Goal: Find specific page/section: Find specific page/section

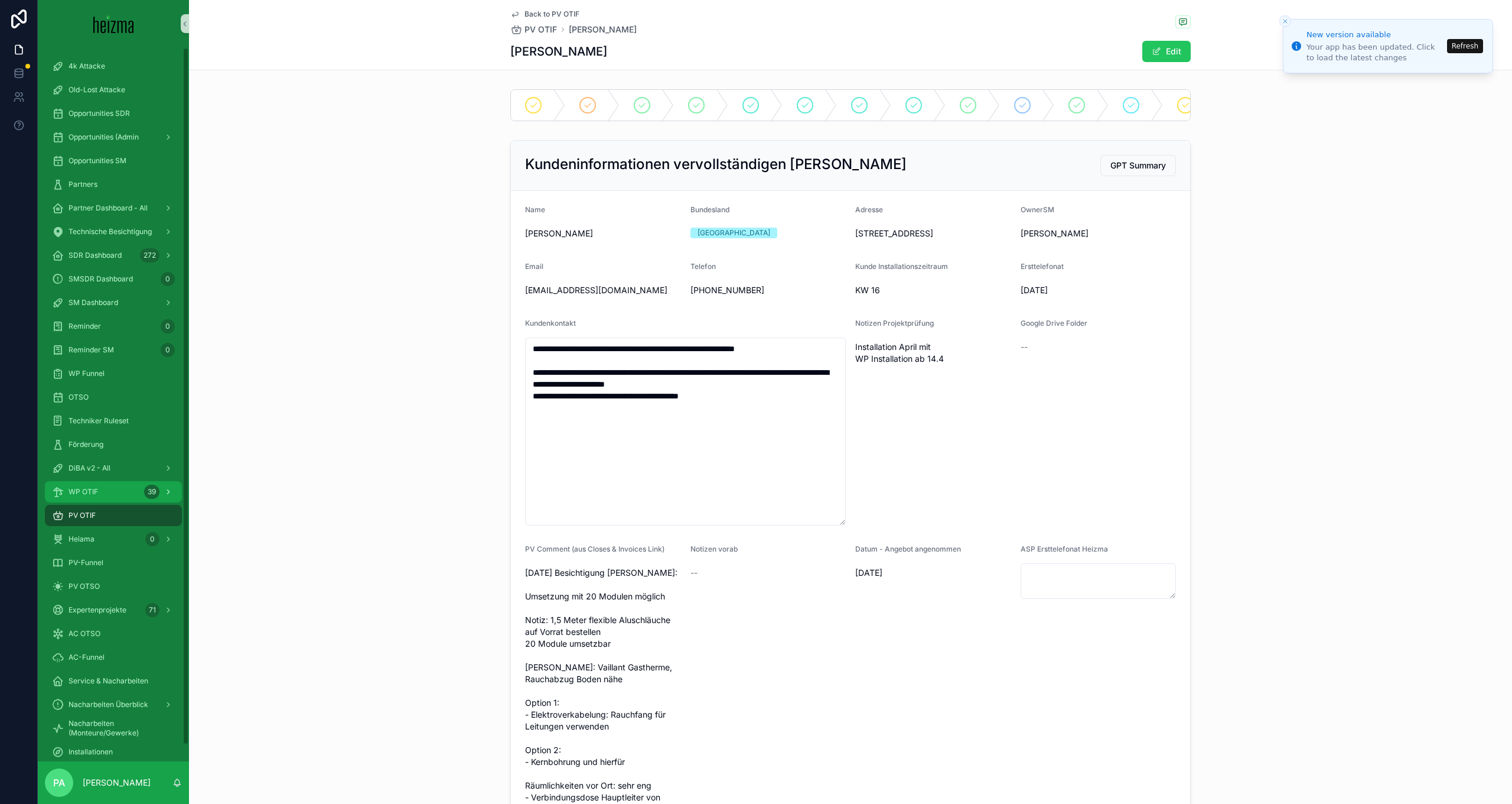
scroll to position [2113, 0]
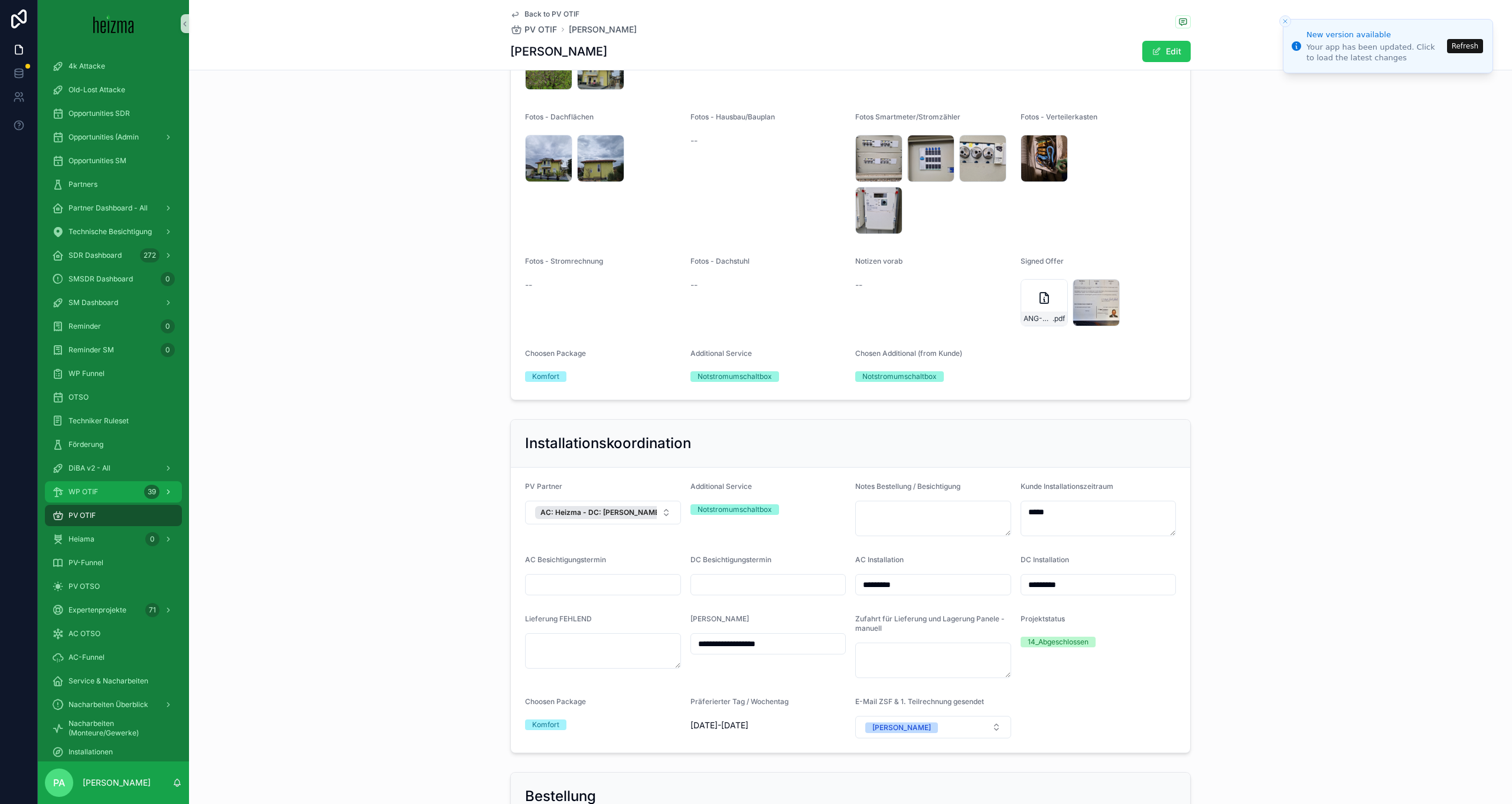
click at [89, 487] on span "WP OTIF" at bounding box center [83, 492] width 29 height 9
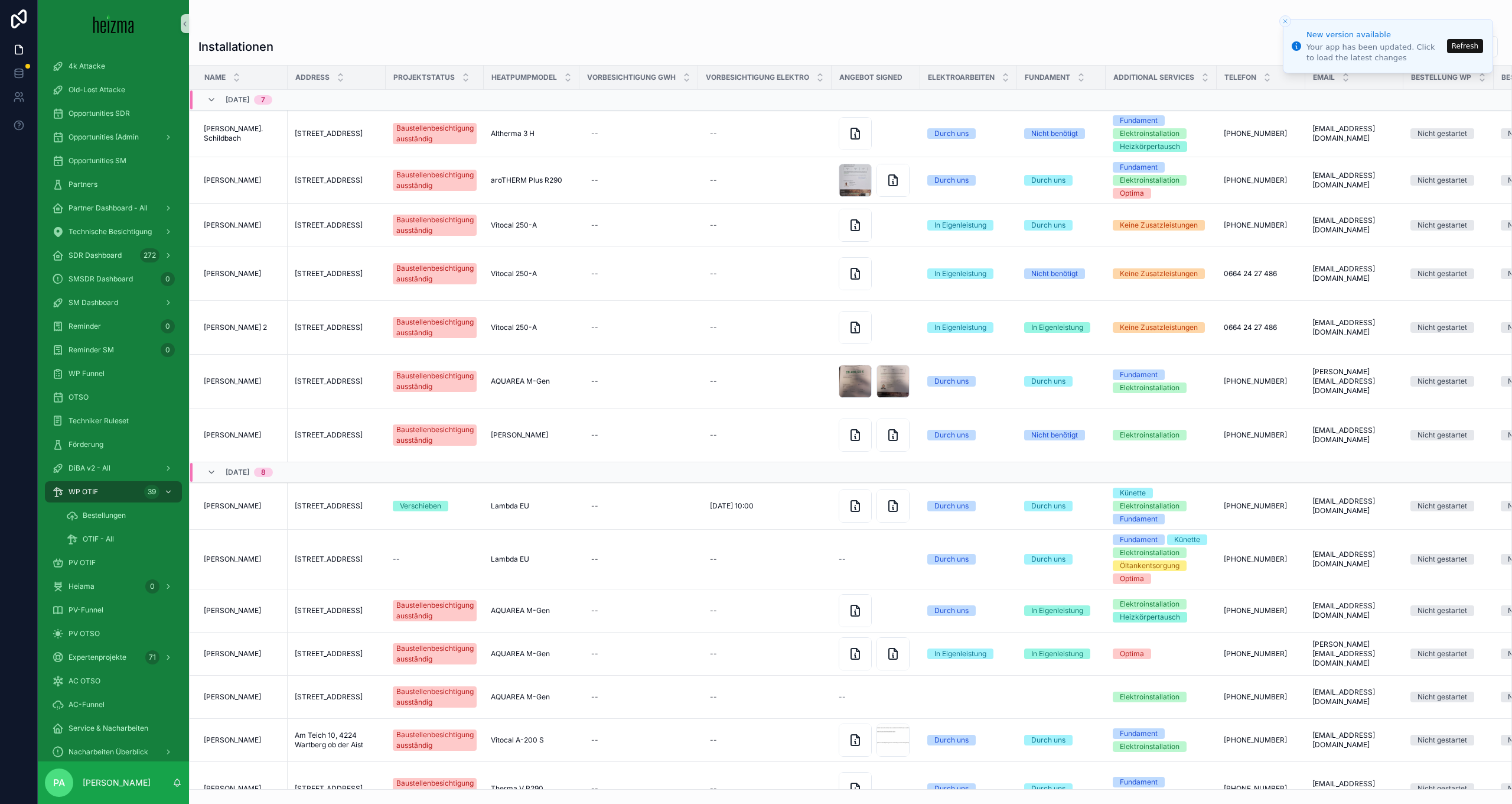
click at [1472, 47] on button "Refresh" at bounding box center [1465, 46] width 36 height 14
click at [1401, 49] on input "scrollable content" at bounding box center [1449, 46] width 97 height 16
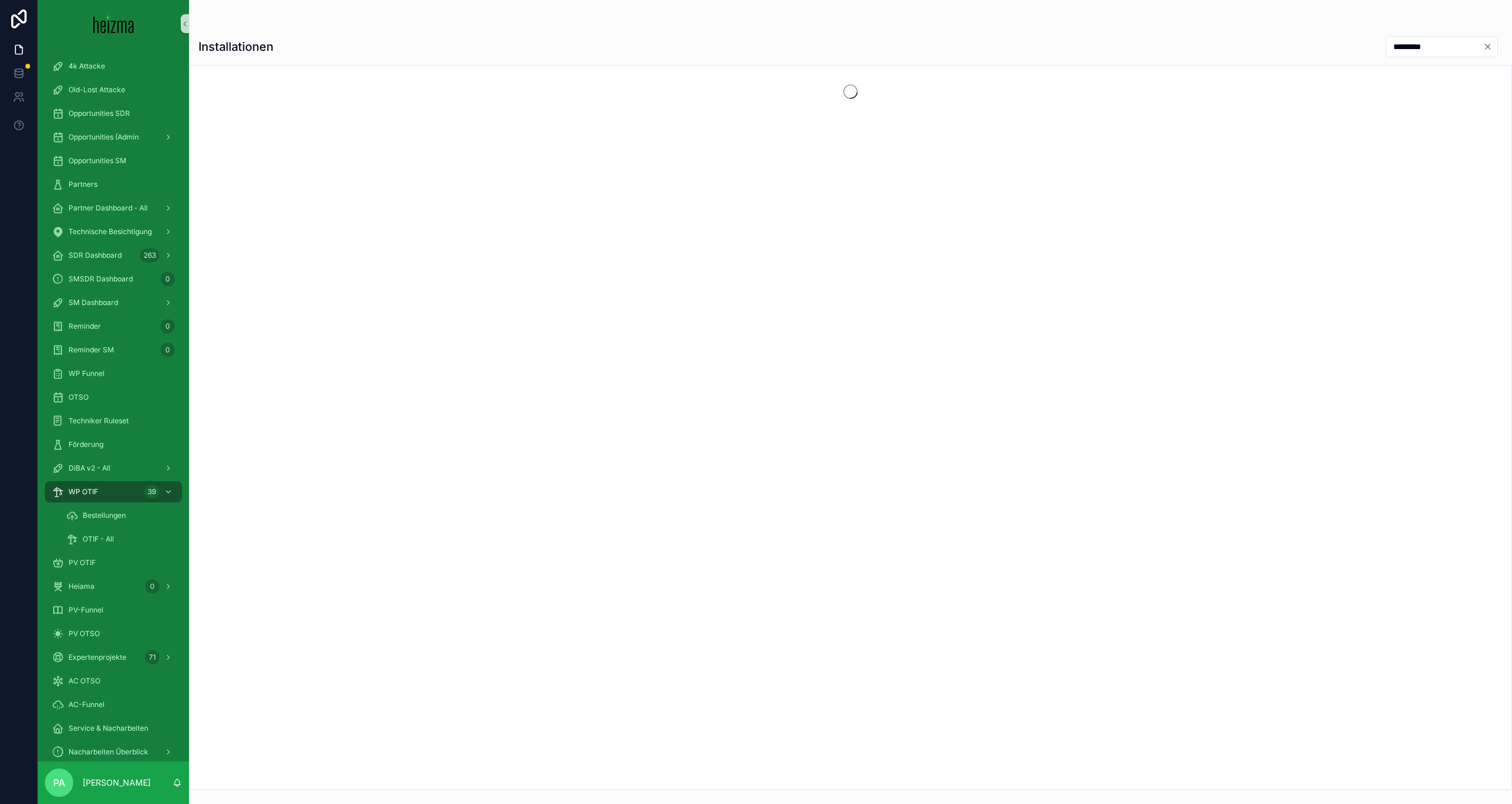
type input "*********"
click at [109, 535] on span "OTIF - All" at bounding box center [98, 539] width 32 height 9
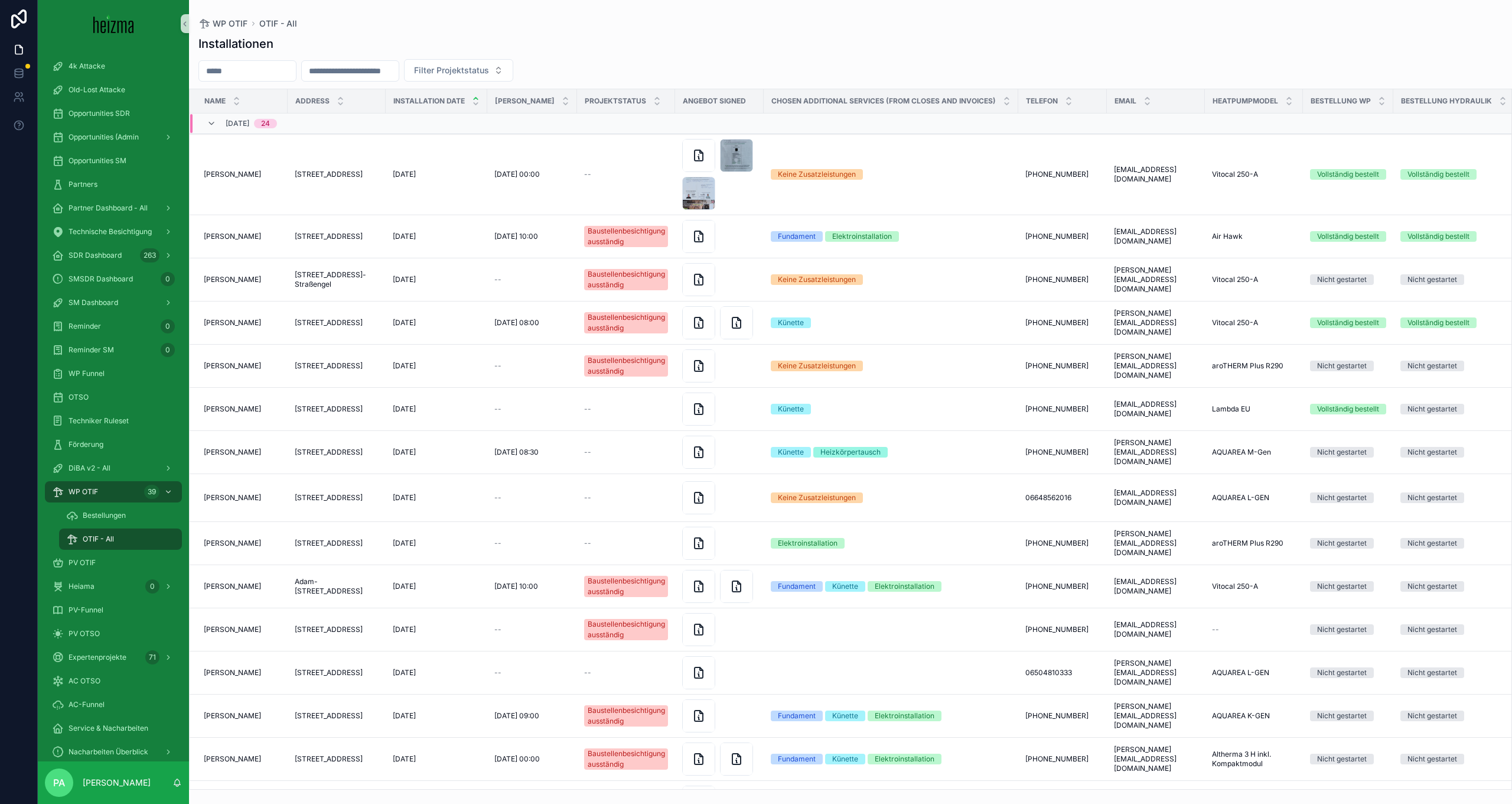
click at [287, 69] on input "scrollable content" at bounding box center [247, 70] width 97 height 16
type input "*********"
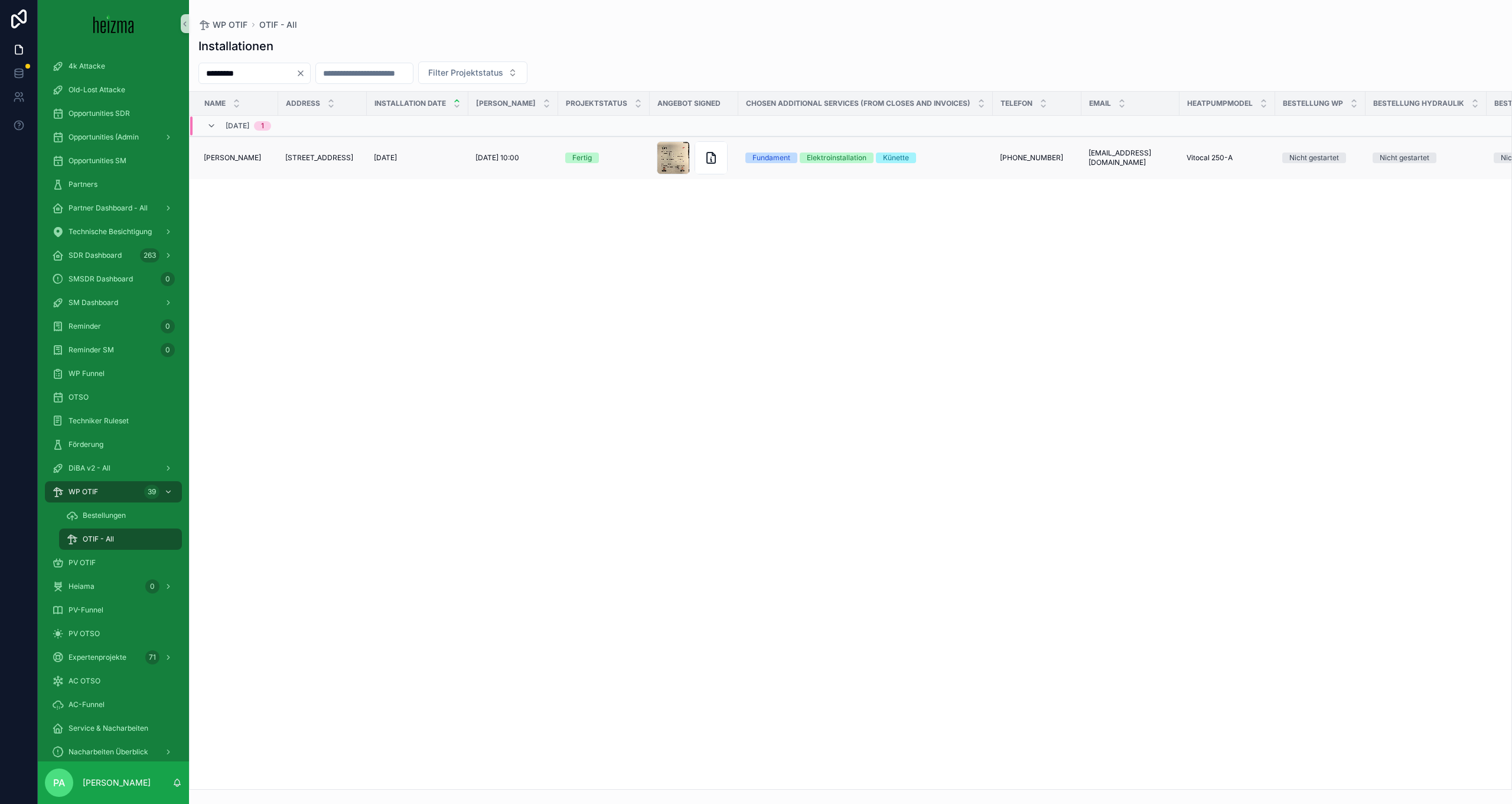
click at [243, 157] on span "[PERSON_NAME]" at bounding box center [233, 158] width 57 height 9
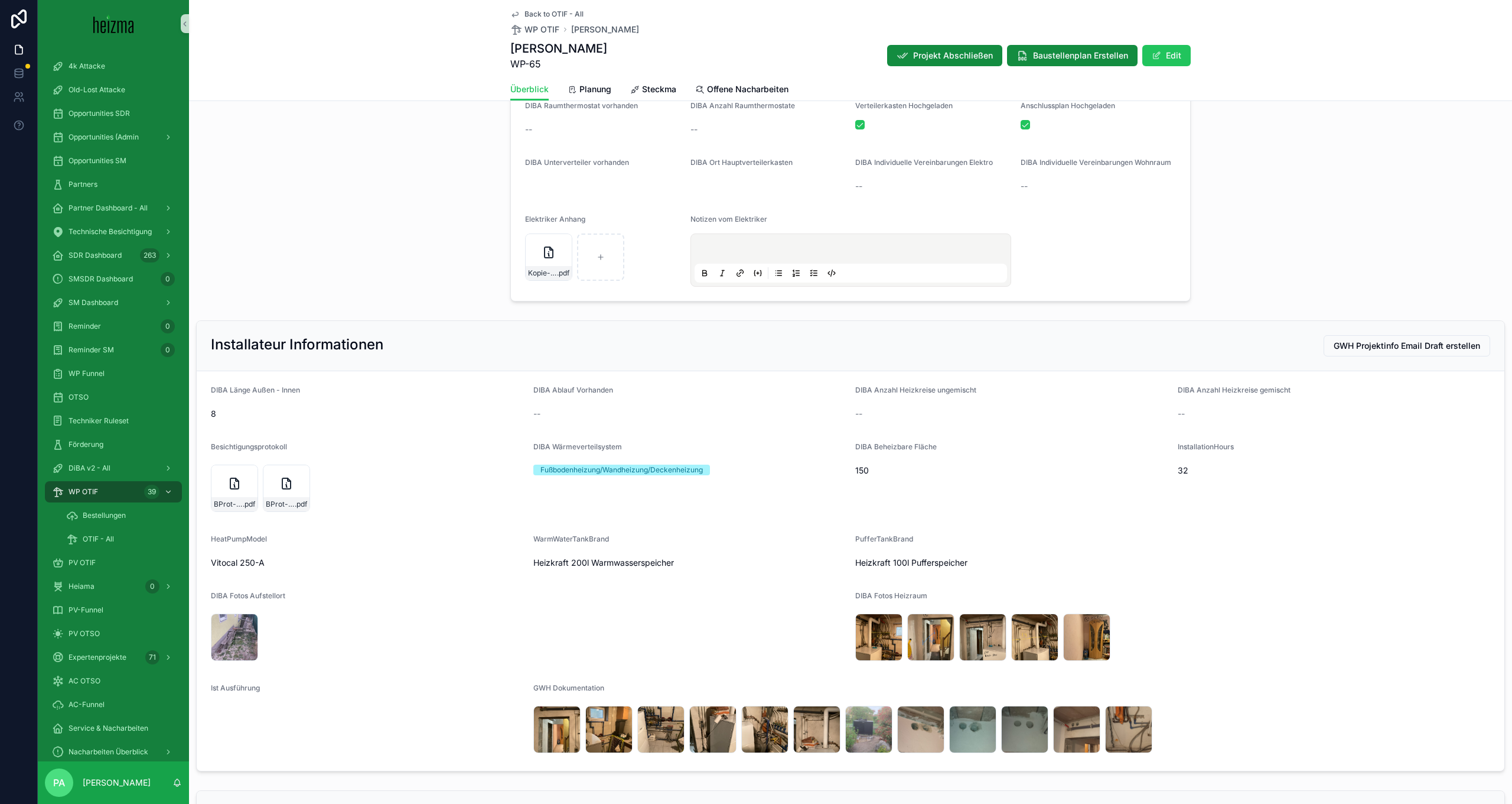
scroll to position [2247, 0]
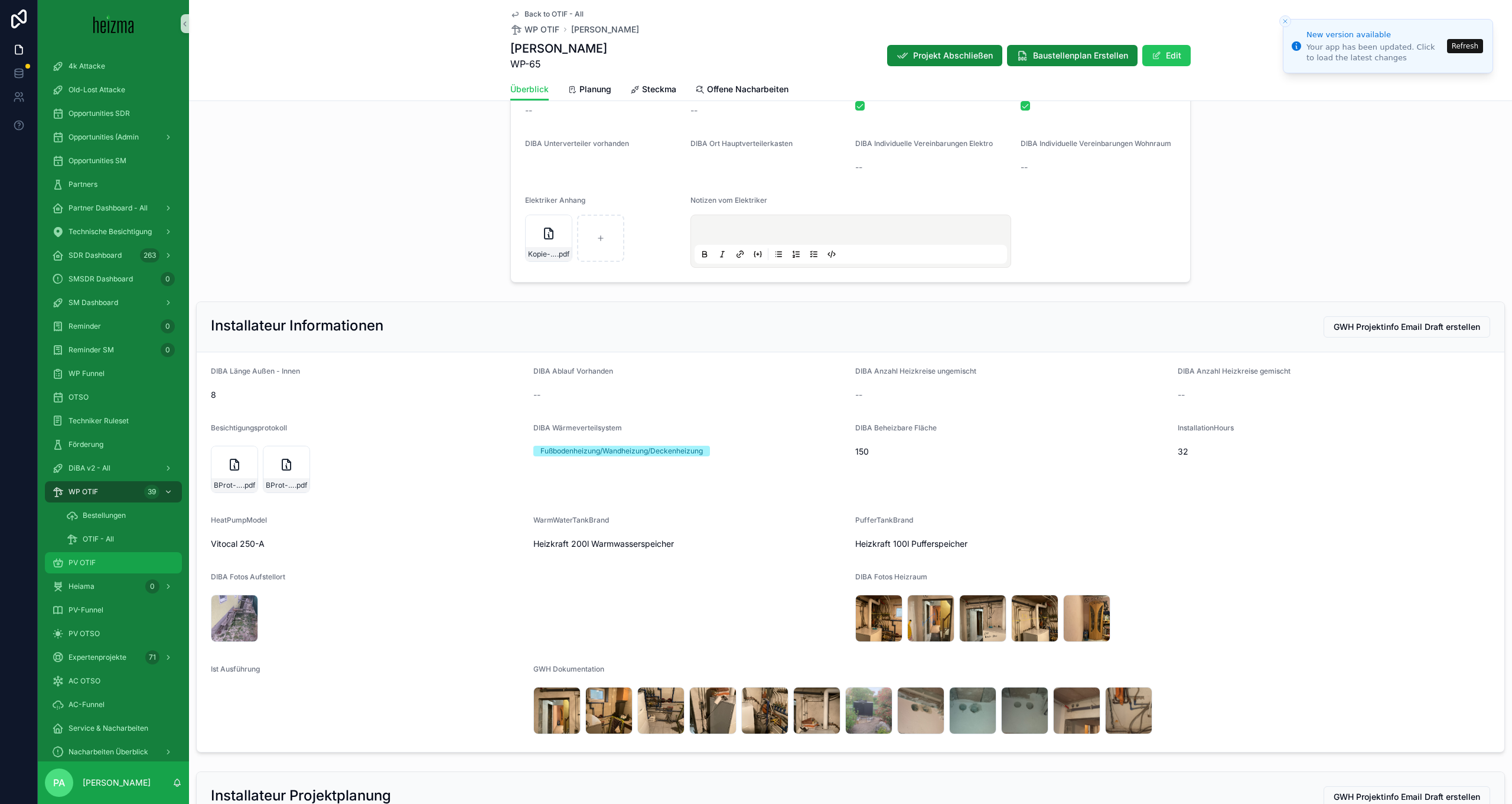
click at [97, 561] on div "PV OTIF" at bounding box center [113, 563] width 123 height 19
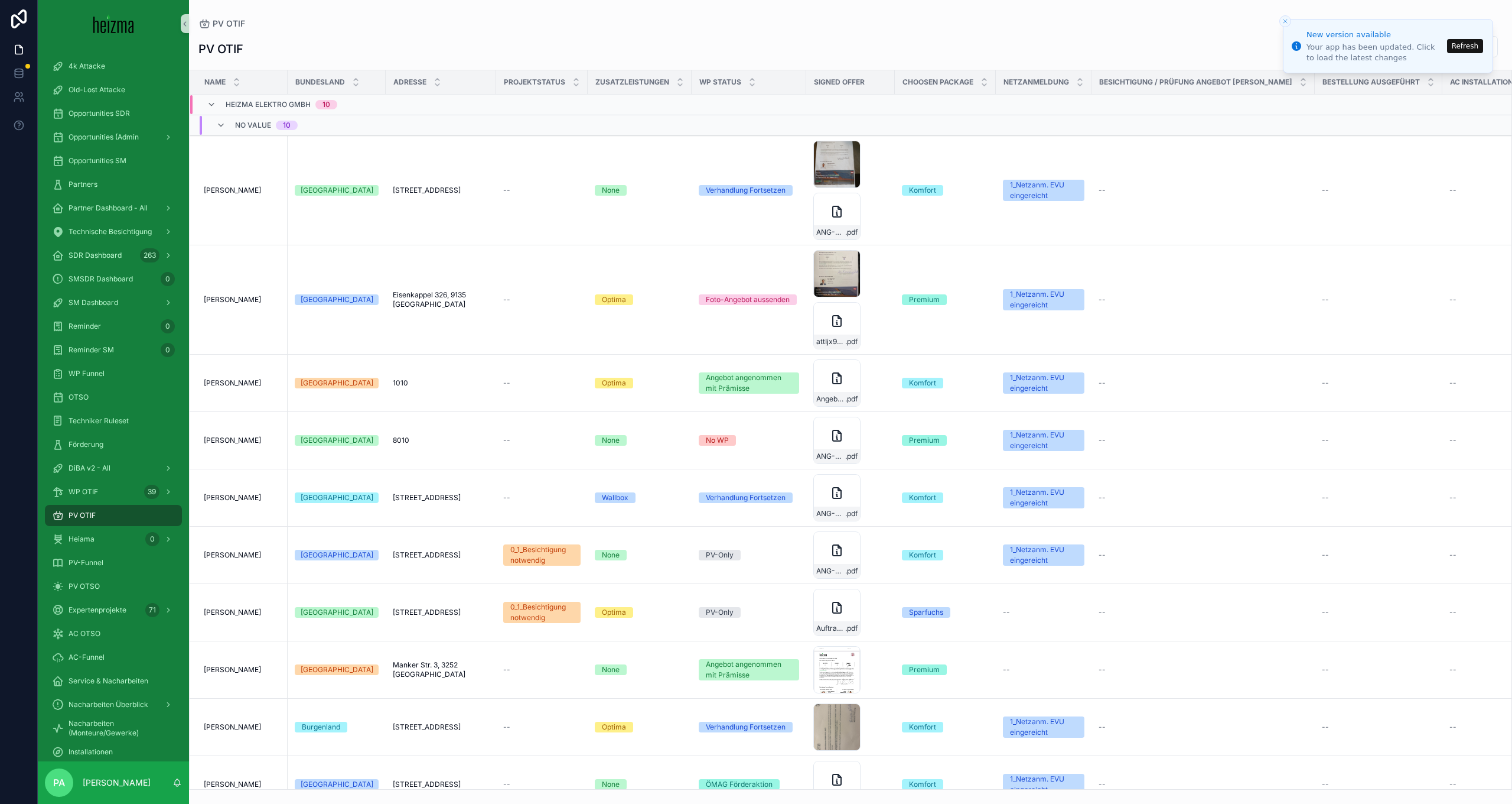
click at [1298, 49] on input "scrollable content" at bounding box center [1346, 46] width 97 height 16
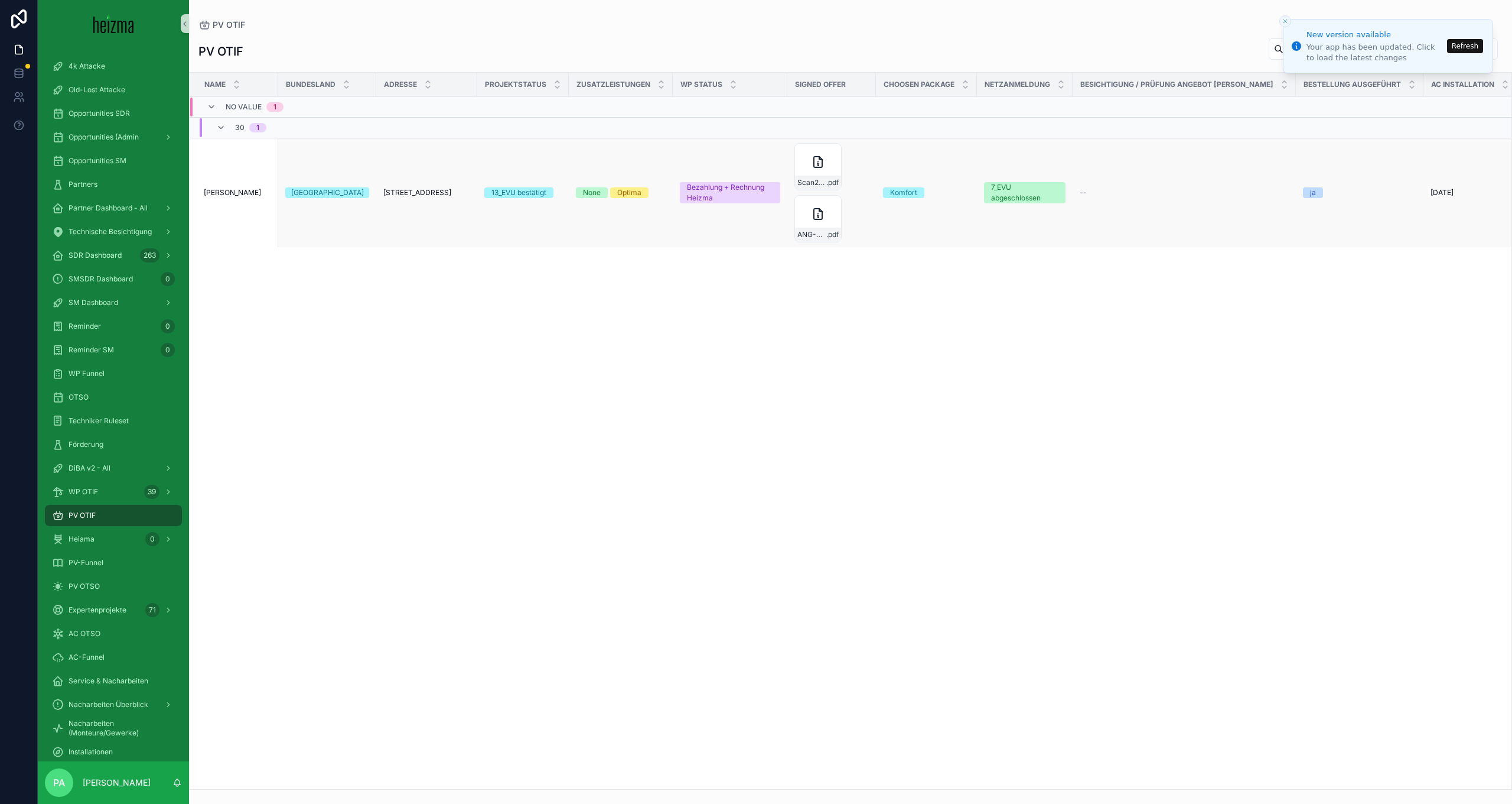
type input "*****"
click at [227, 195] on span "[PERSON_NAME]" at bounding box center [233, 192] width 57 height 9
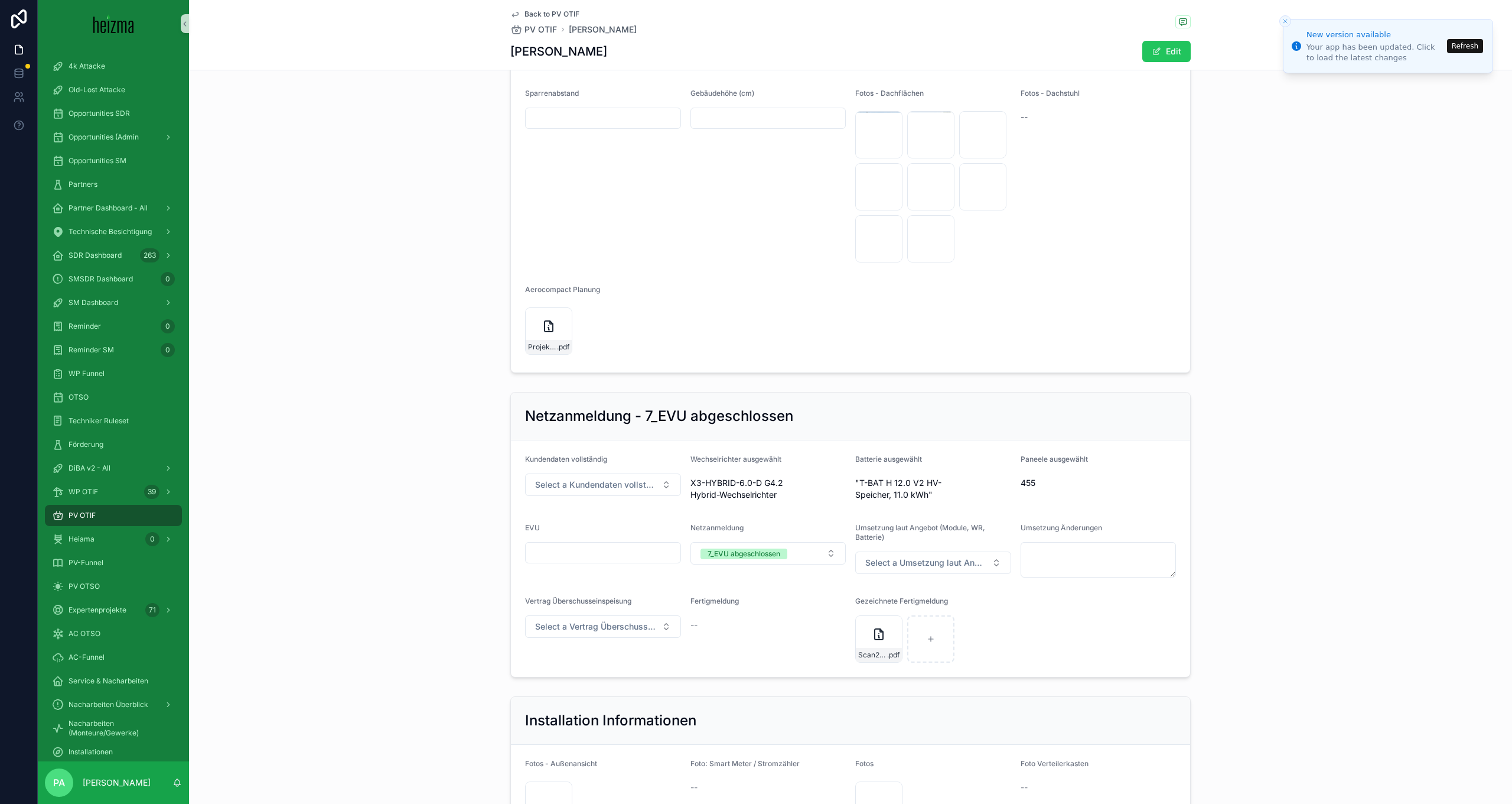
scroll to position [2247, 0]
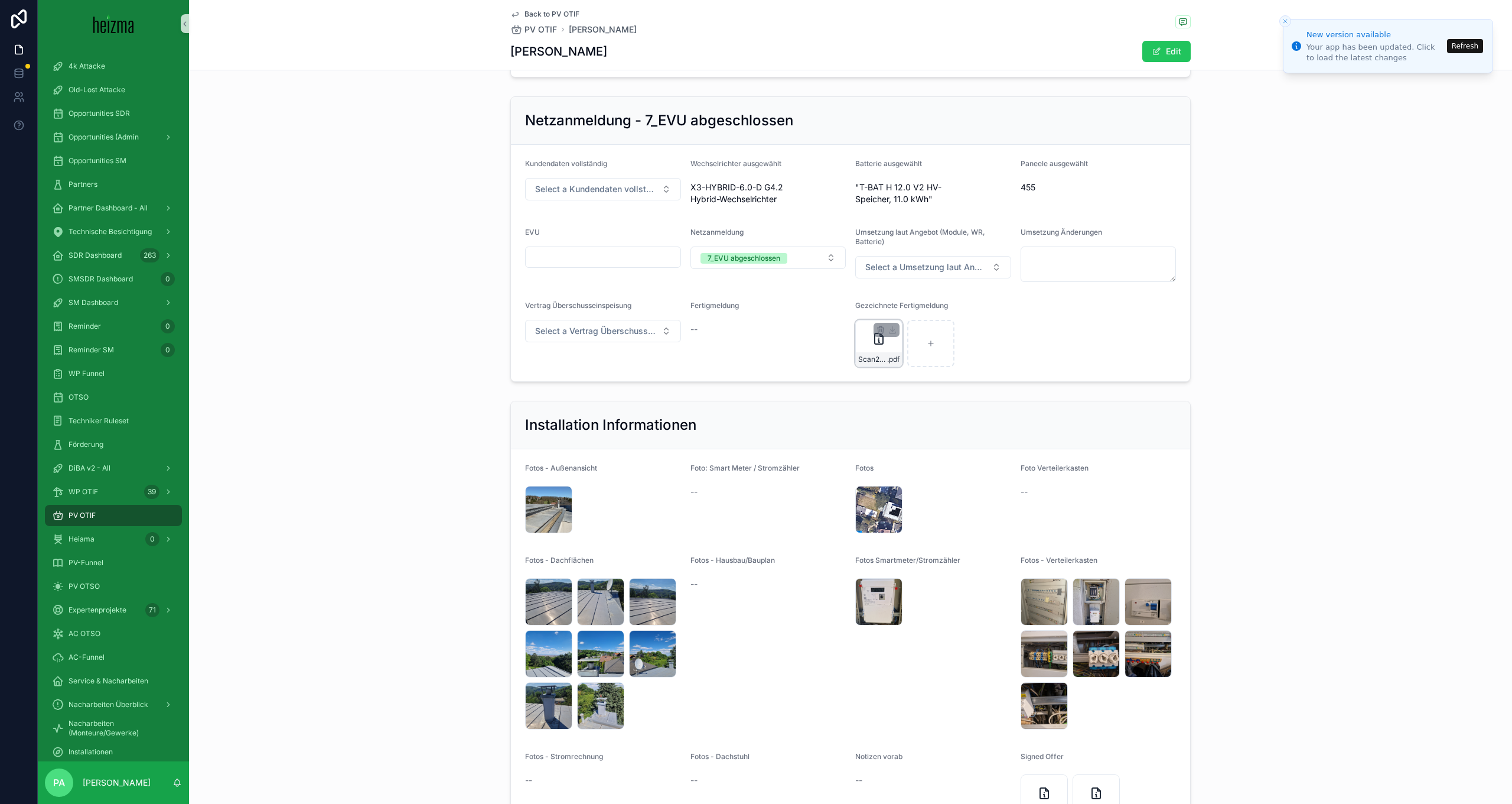
click at [867, 367] on div "Scan250728162817 .pdf" at bounding box center [878, 343] width 47 height 47
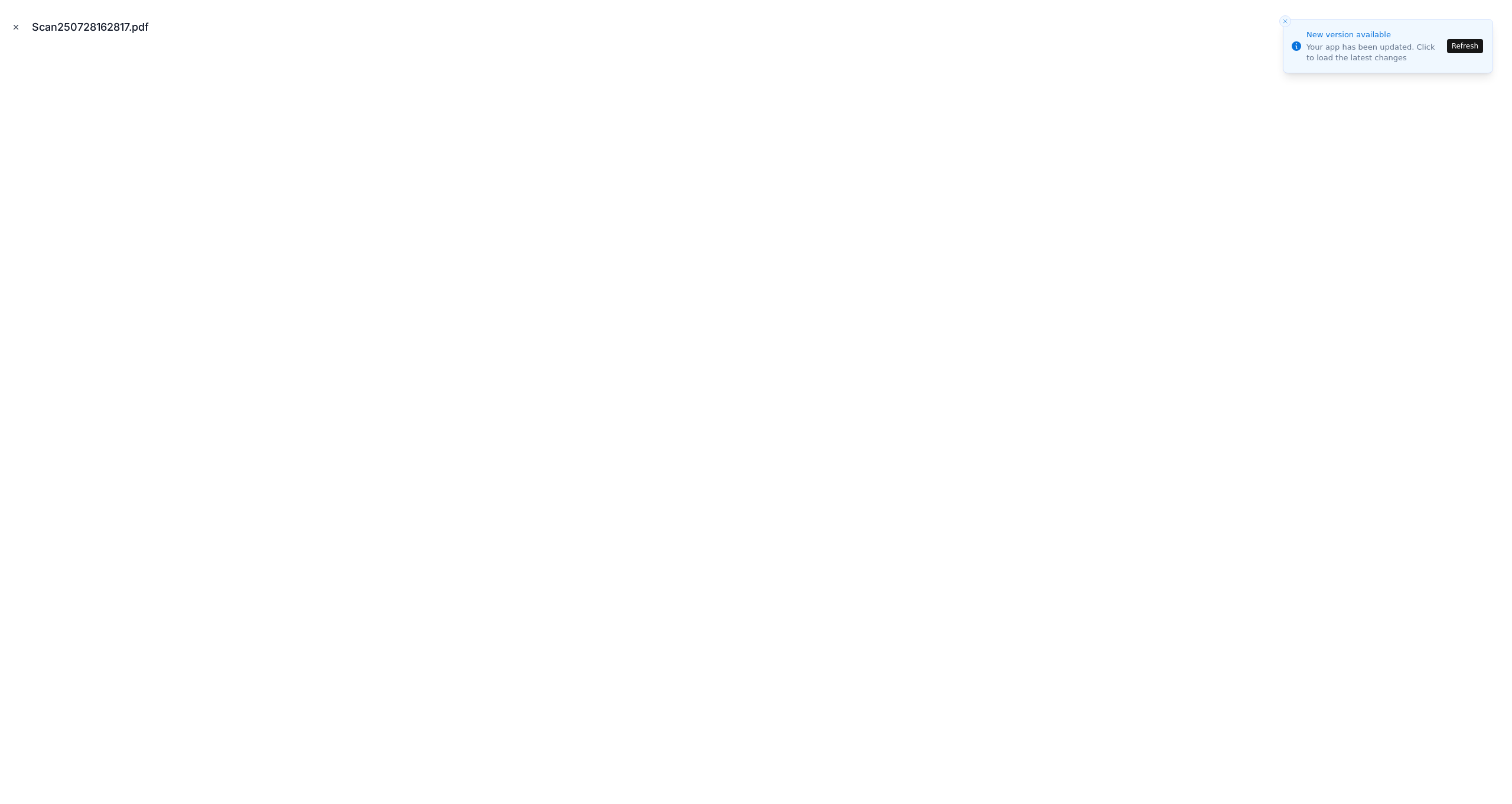
click at [16, 26] on icon "Close modal" at bounding box center [15, 27] width 8 height 9
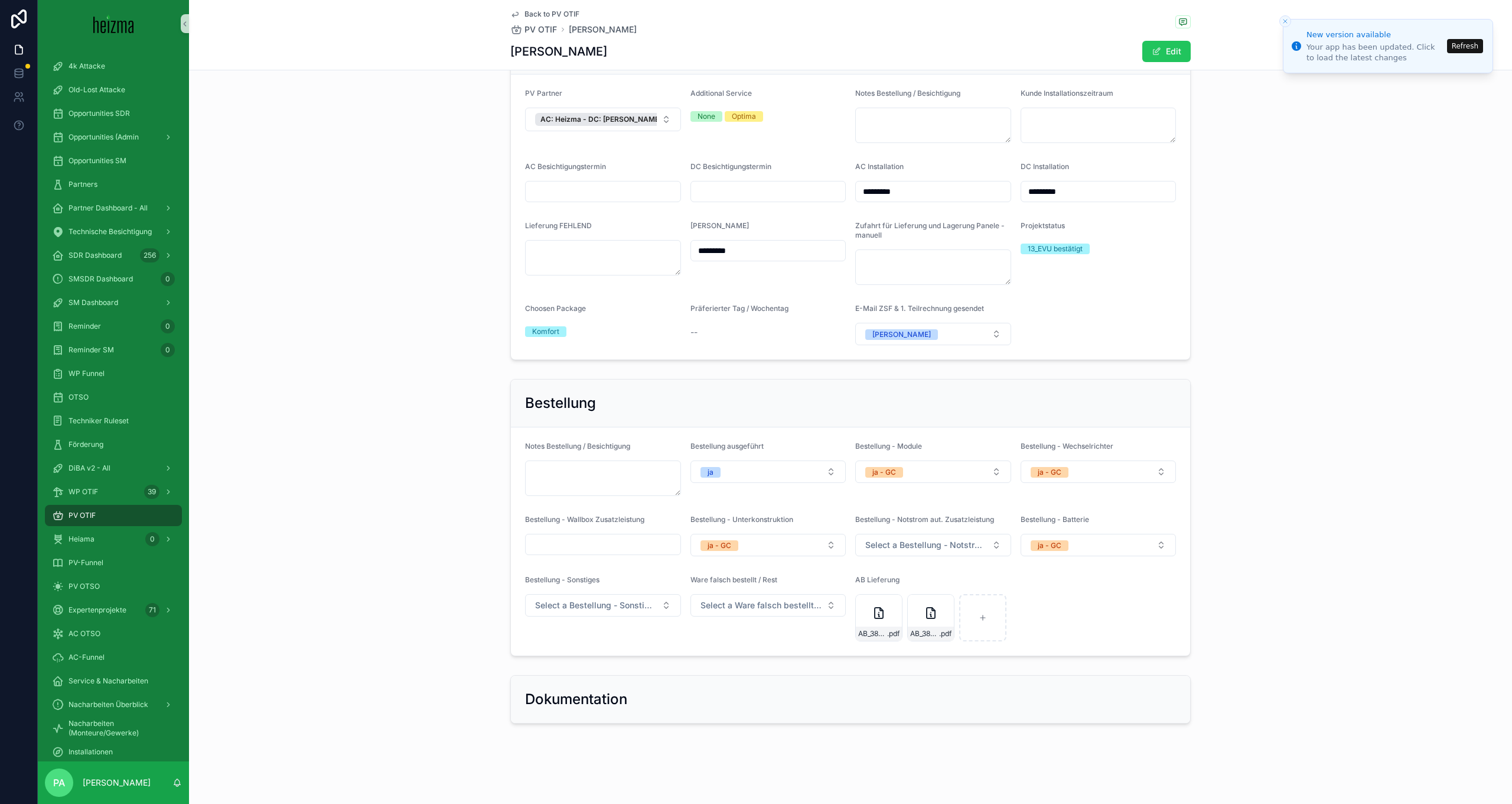
scroll to position [3163, 0]
click at [915, 622] on div "AB_38961948_001 .pdf" at bounding box center [930, 617] width 47 height 47
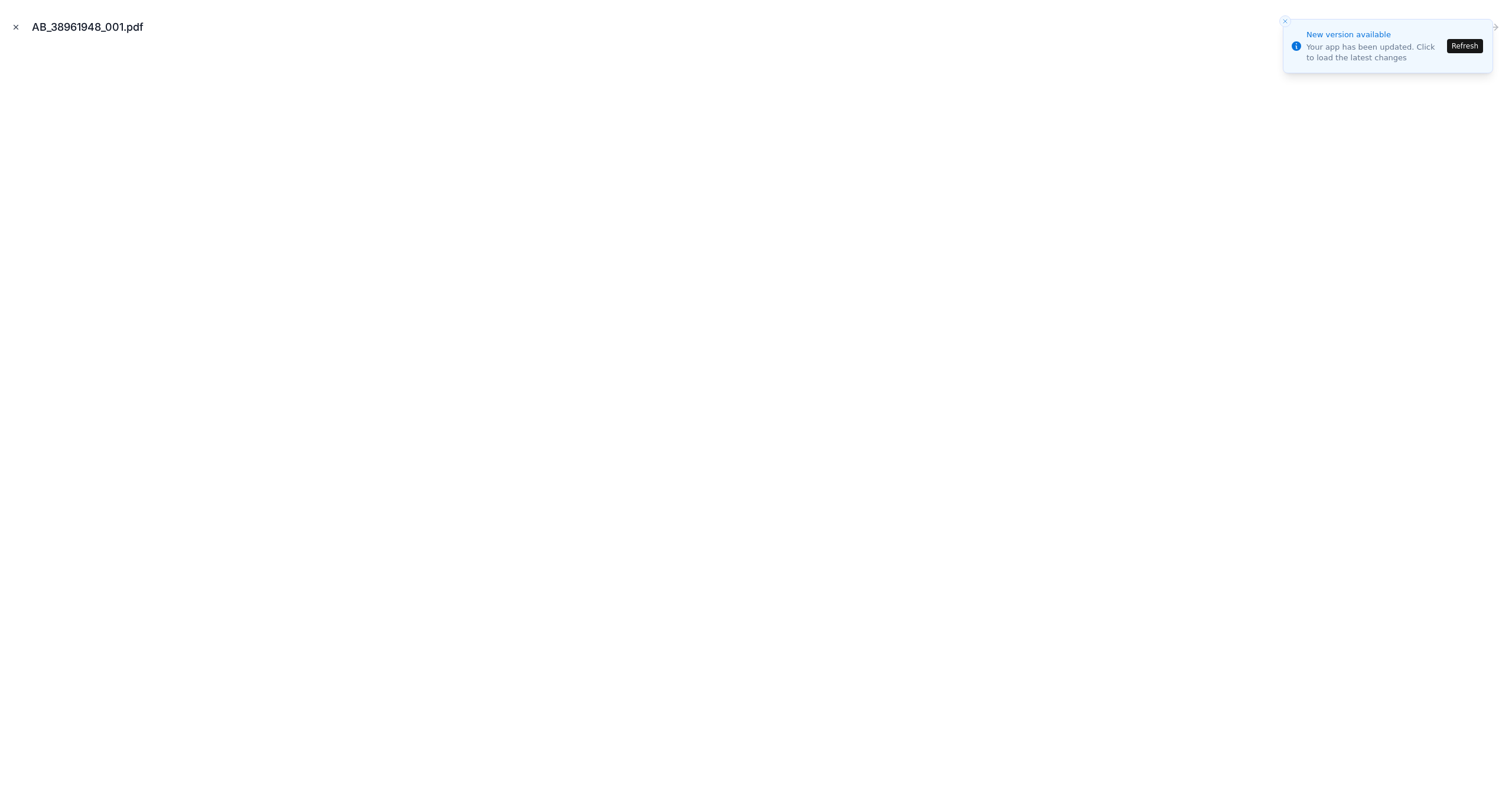
click at [15, 26] on icon "Close modal" at bounding box center [15, 27] width 4 height 4
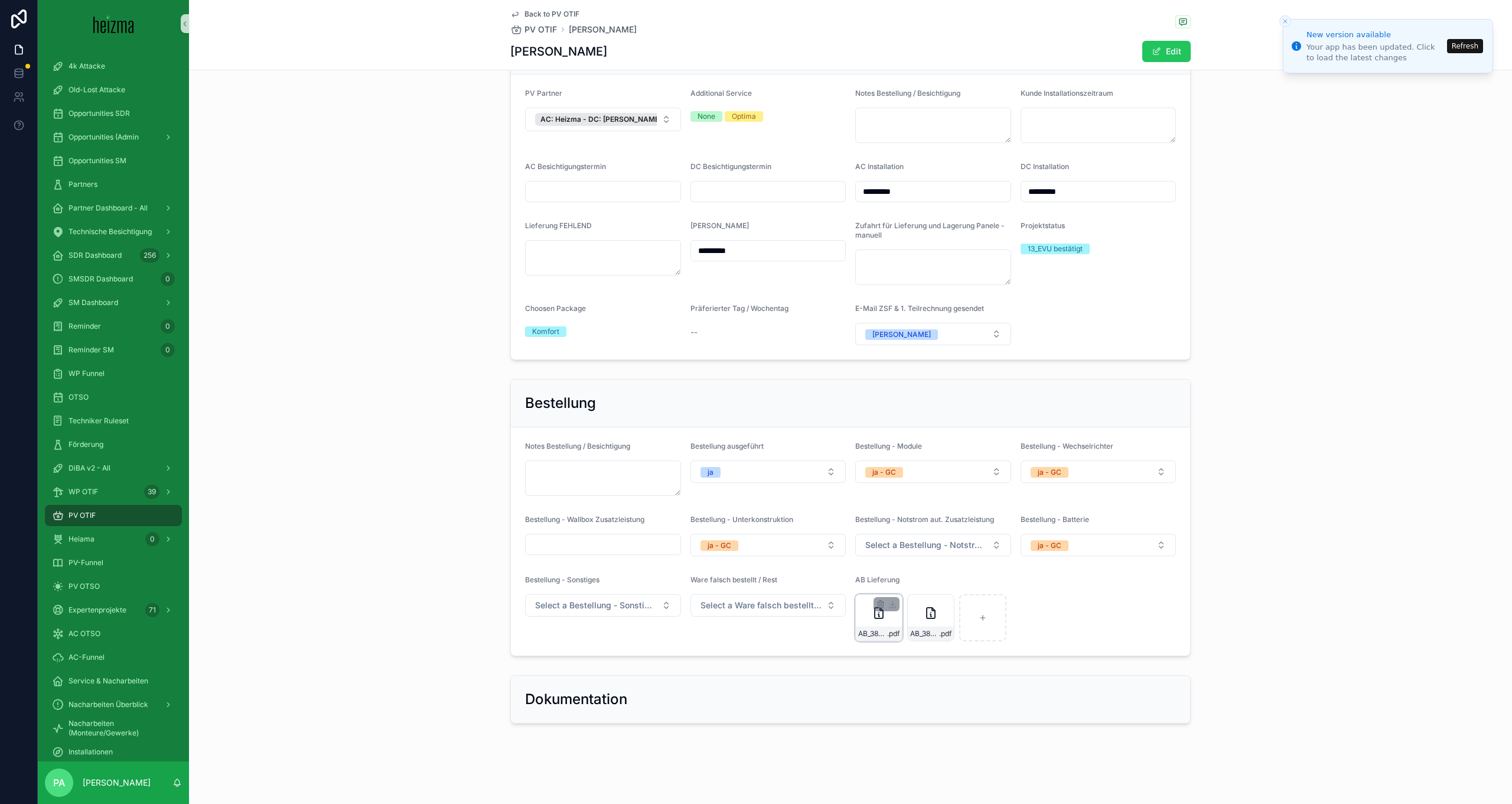
click at [859, 623] on div "AB_38906705_001 .pdf" at bounding box center [878, 617] width 47 height 47
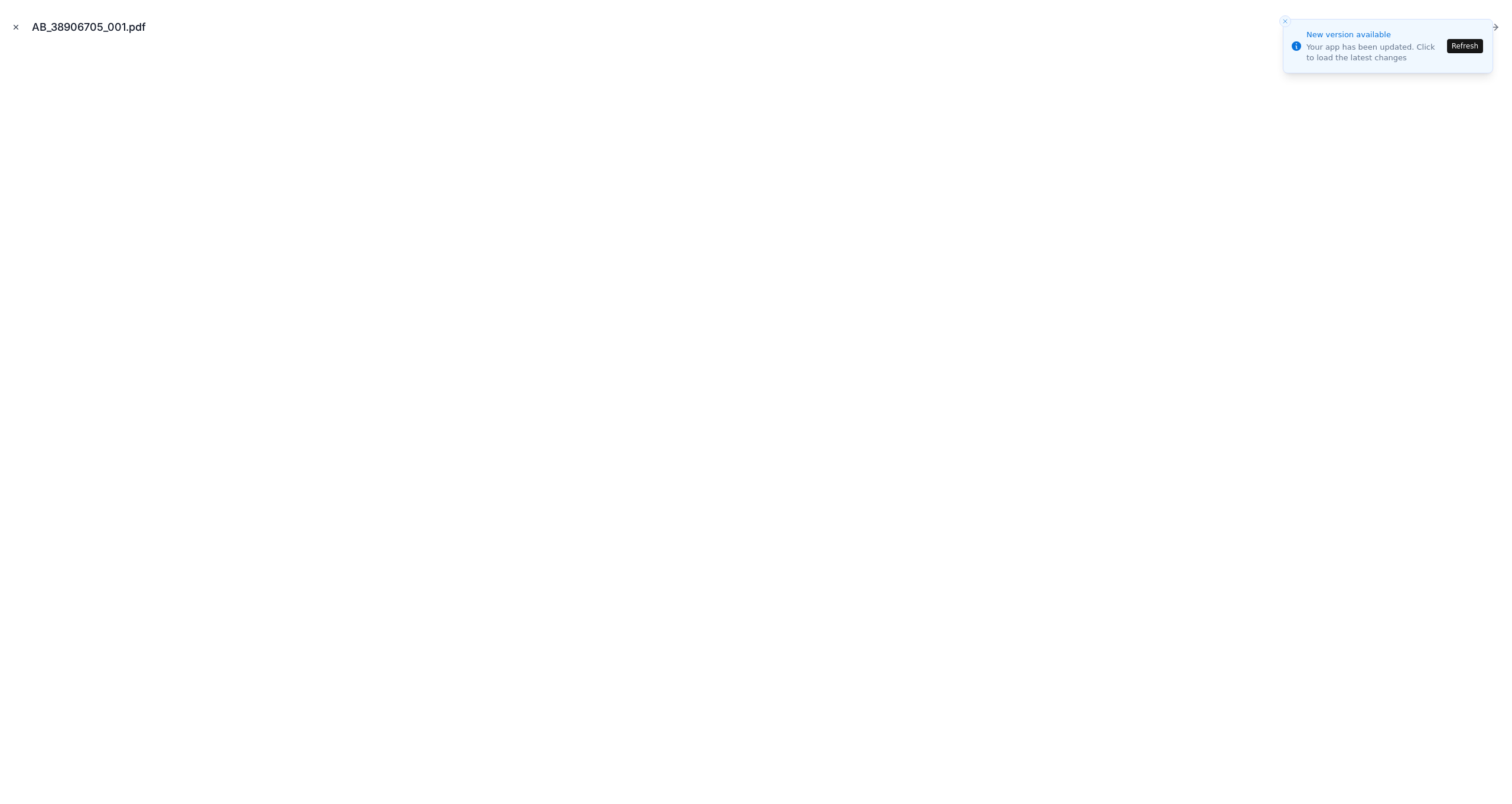
click at [19, 31] on icon "Close modal" at bounding box center [15, 27] width 8 height 9
